Goal: Find specific page/section: Find specific page/section

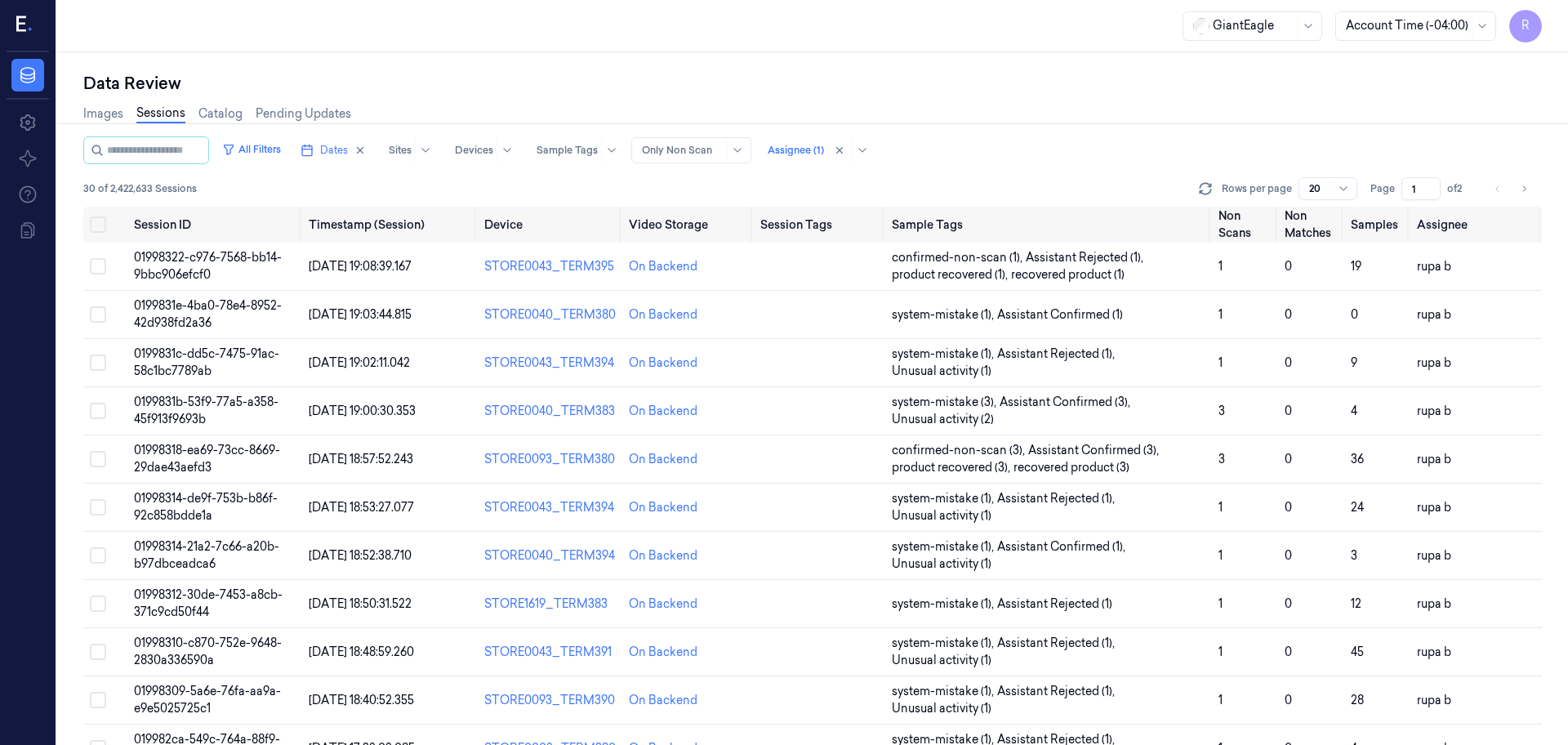
click at [349, 49] on div "GiantEagle Account Time (-04:00) R" at bounding box center [812, 26] width 1511 height 52
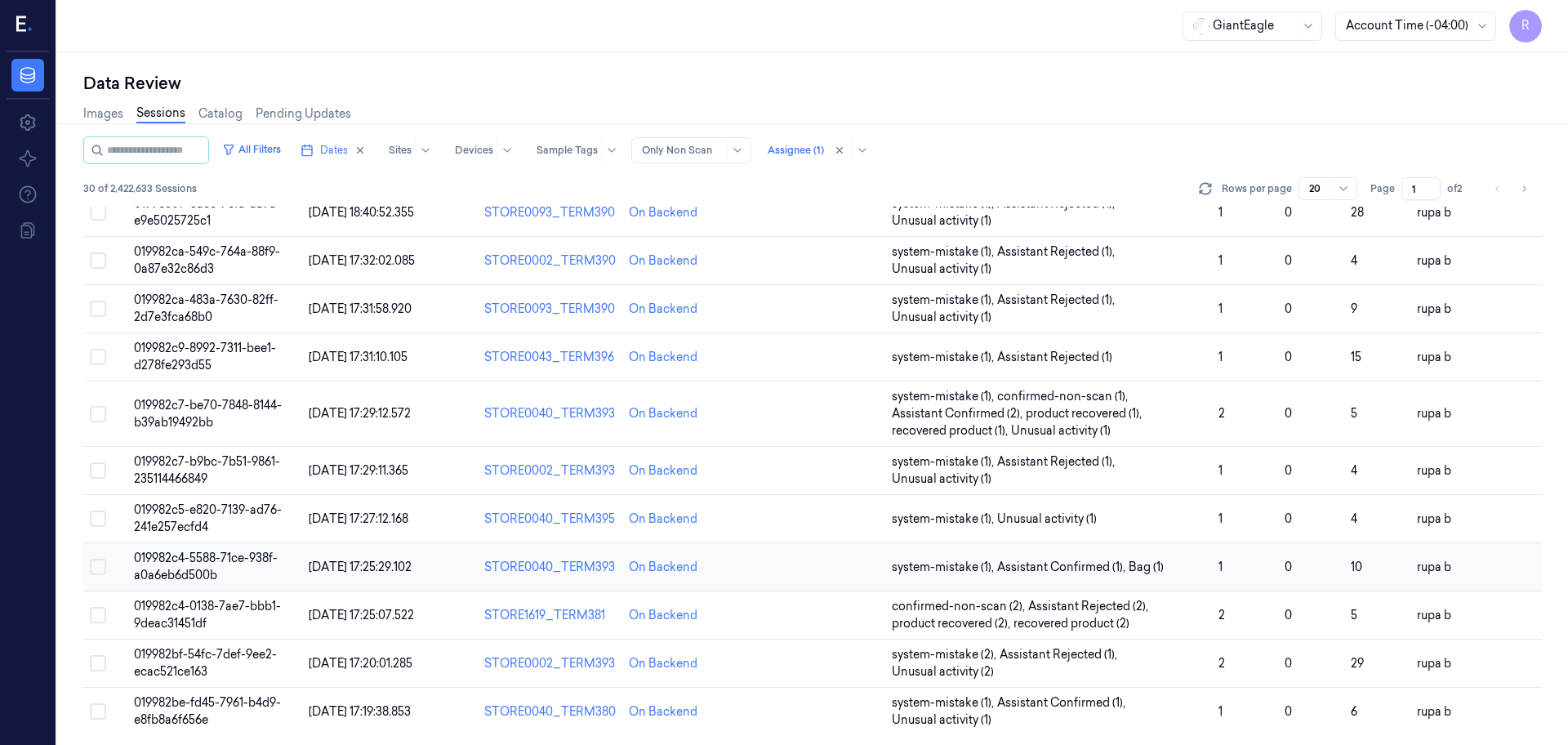
scroll to position [491, 0]
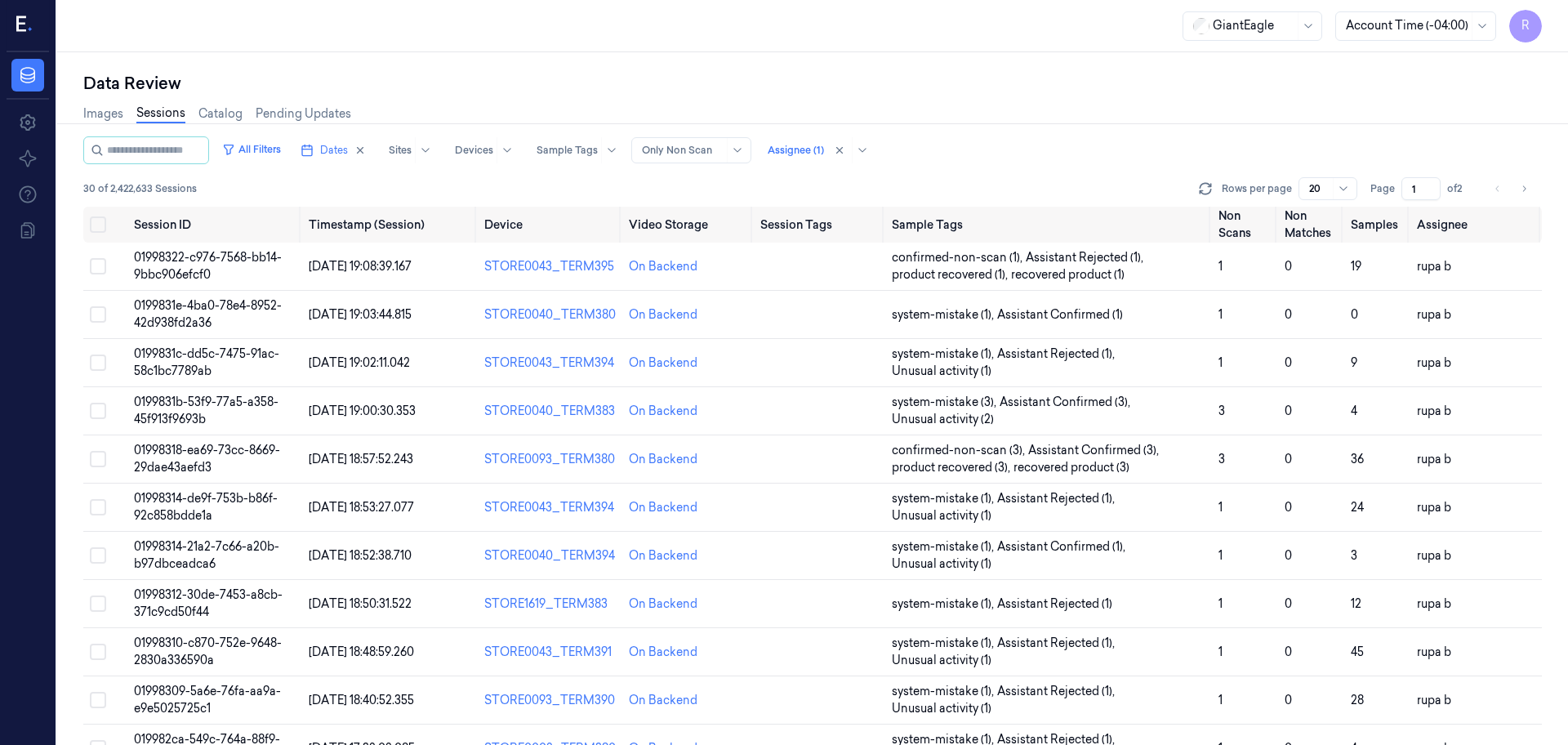
scroll to position [491, 0]
